Goal: Check status

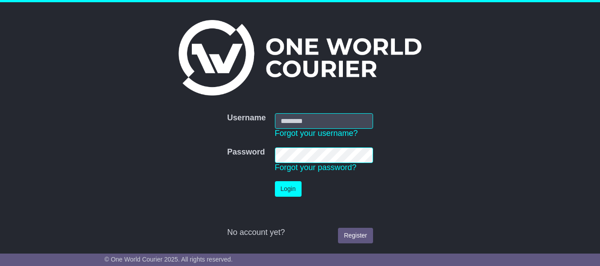
type input "**********"
click at [290, 190] on button "Login" at bounding box center [288, 189] width 27 height 16
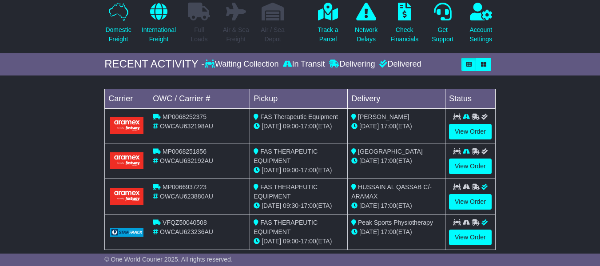
scroll to position [89, 0]
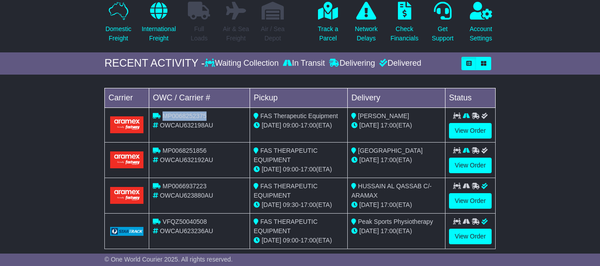
drag, startPoint x: 163, startPoint y: 132, endPoint x: 206, endPoint y: 132, distance: 43.1
click at [206, 119] on span "MP0068252375" at bounding box center [184, 115] width 44 height 7
copy span "MP0068252375"
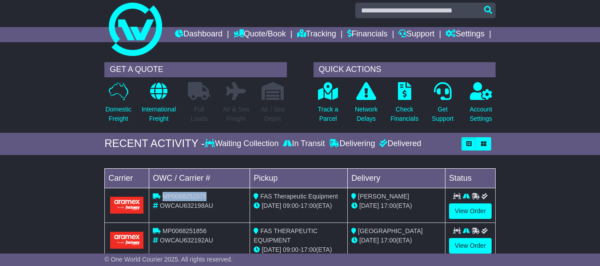
scroll to position [0, 0]
